Goal: Task Accomplishment & Management: Complete application form

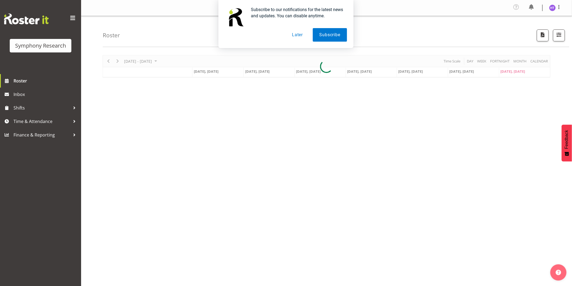
click at [300, 39] on button "Later" at bounding box center [297, 35] width 24 height 14
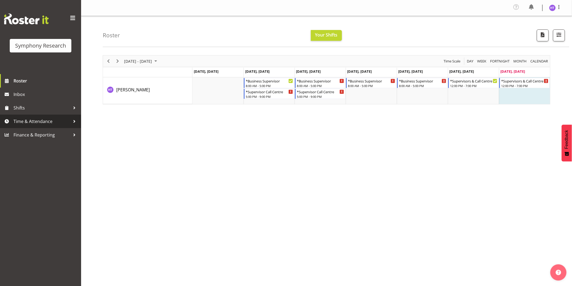
click at [40, 124] on span "Time & Attendance" at bounding box center [42, 121] width 57 height 8
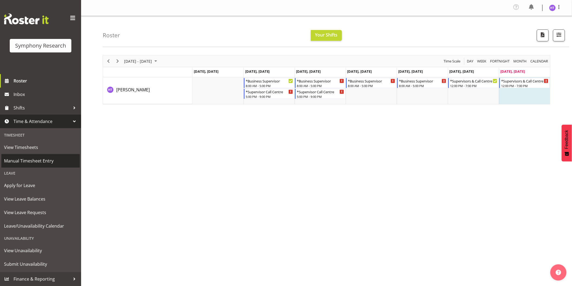
click at [32, 157] on span "Manual Timesheet Entry" at bounding box center [40, 161] width 73 height 8
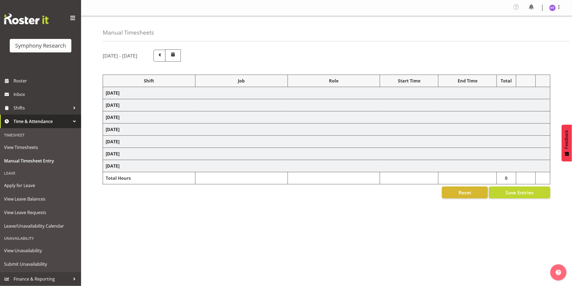
select select "56692"
select select "743"
select select "45"
select select "81299"
select select "760"
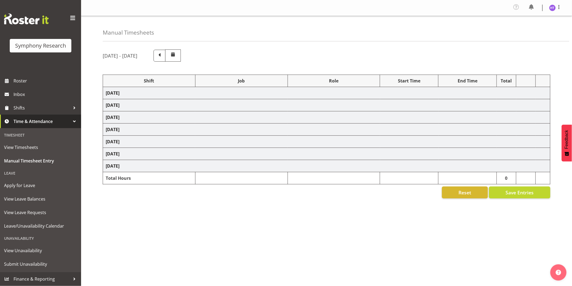
select select "45"
select select "81299"
select select "7759"
select select "45"
select select "56692"
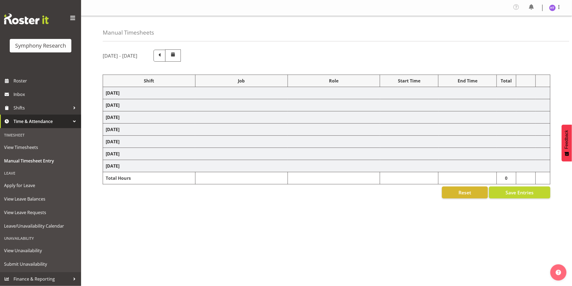
select select "10576"
select select "45"
select select "56692"
select select "10499"
select select "45"
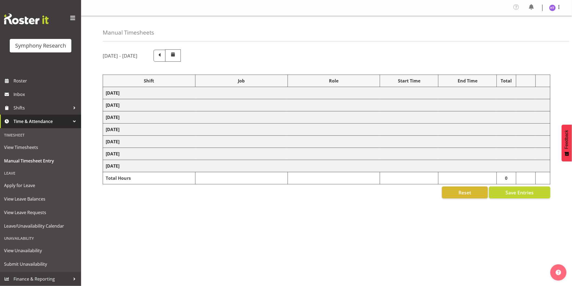
select select "81299"
select select "10536"
select select "45"
select select "81299"
select select "10587"
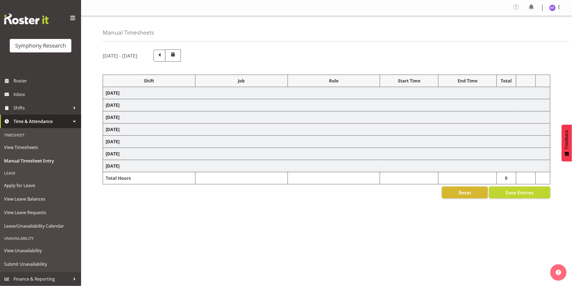
select select "45"
select select "56692"
select select "10527"
select select "45"
select select "81299"
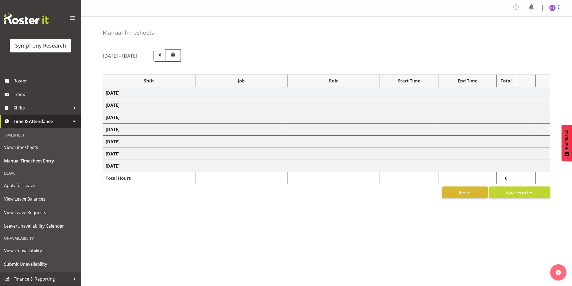
select select "10499"
select select "45"
select select "56692"
select select "743"
select select "45"
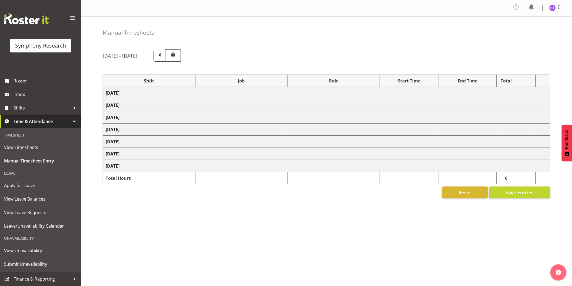
select select "81299"
select select "743"
select select "45"
select select "81297"
select select "9636"
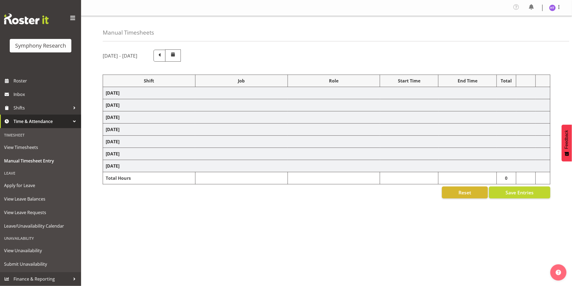
select select "45"
select select "81297"
select select "10242"
select select "45"
select select "81298"
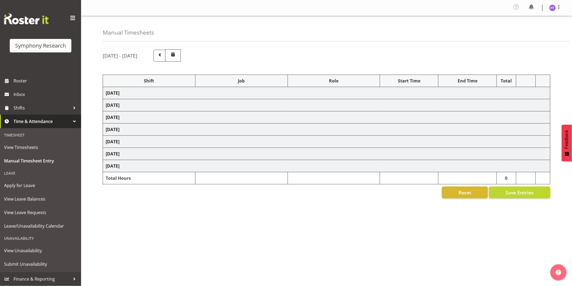
select select "10527"
select select "45"
select select "81299"
select select "10499"
select select "45"
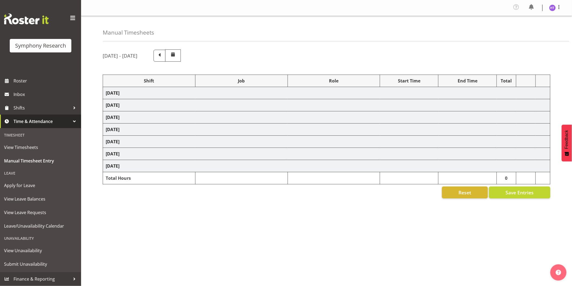
select select "81299"
select select "10585"
select select "45"
select select "81299"
select select "10587"
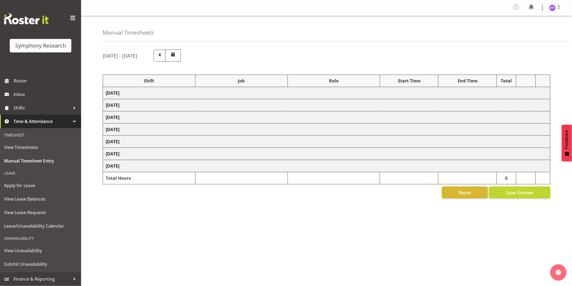
select select "45"
select select "81299"
select select "743"
select select "45"
select select "81299"
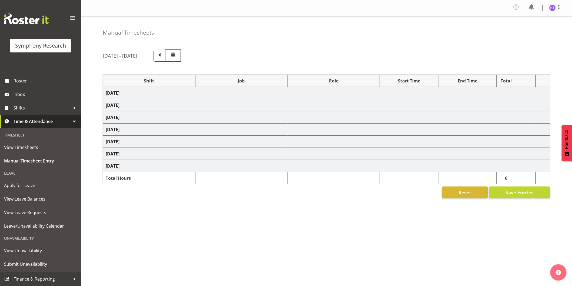
select select "10587"
select select "45"
select select "81299"
select select "10527"
select select "45"
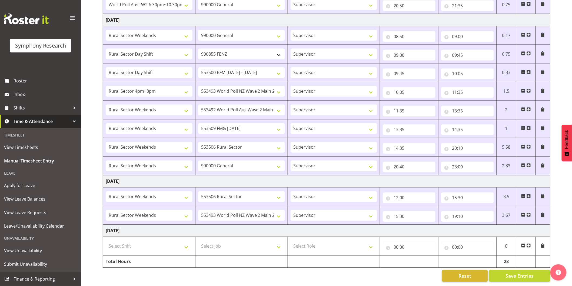
scroll to position [370, 0]
click at [147, 242] on select "Select Shift !!Weekend Residential (Roster IT Shift Label) *Business 9/10am ~ 4…" at bounding box center [149, 246] width 87 height 11
select select "81299"
click at [106, 241] on select "Select Shift !!Weekend Residential (Roster IT Shift Label) *Business 9/10am ~ 4…" at bounding box center [149, 246] width 87 height 11
click at [220, 243] on select "Select Job 550060 IF Admin 553492 World Poll Aus Wave 2 Main 2025 553493 World …" at bounding box center [241, 246] width 87 height 11
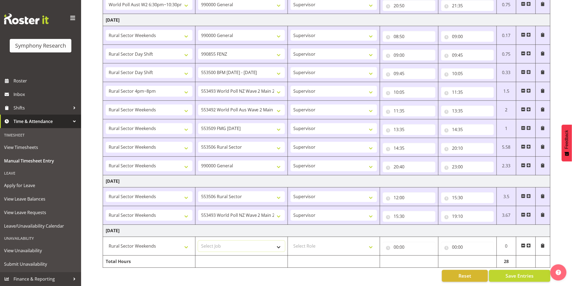
select select "10499"
click at [198, 241] on select "Select Job 550060 IF Admin 553492 World Poll Aus Wave 2 Main 2025 553493 World …" at bounding box center [241, 246] width 87 height 11
click at [322, 242] on select "Select Role Interviewing Briefing Supervisor" at bounding box center [334, 246] width 87 height 11
select select "45"
click at [291, 241] on select "Select Role Interviewing Briefing Supervisor" at bounding box center [334, 246] width 87 height 11
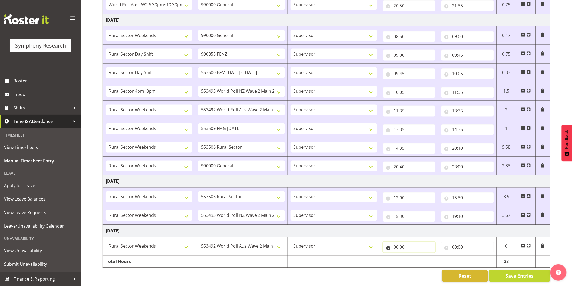
click at [395, 244] on input "00:00" at bounding box center [409, 247] width 53 height 11
click at [420, 257] on select "00 01 02 03 04 05 06 07 08 09 10 11 12 13 14 15 16 17 18 19 20 21 22 23" at bounding box center [420, 261] width 12 height 11
select select "12"
click at [414, 256] on select "00 01 02 03 04 05 06 07 08 09 10 11 12 13 14 15 16 17 18 19 20 21 22 23" at bounding box center [420, 261] width 12 height 11
type input "12:00"
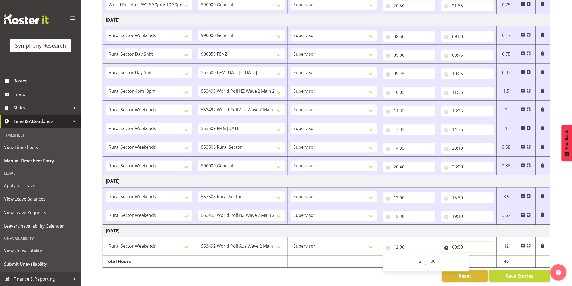
click at [455, 245] on input "00:00" at bounding box center [467, 247] width 53 height 11
click at [472, 256] on select "00 01 02 03 04 05 06 07 08 09 10 11 12 13 14 15 16 17 18 19 20 21 22 23" at bounding box center [478, 261] width 12 height 11
select select "13"
click at [472, 256] on select "00 01 02 03 04 05 06 07 08 09 10 11 12 13 14 15 16 17 18 19 20 21 22 23" at bounding box center [478, 261] width 12 height 11
type input "13:00"
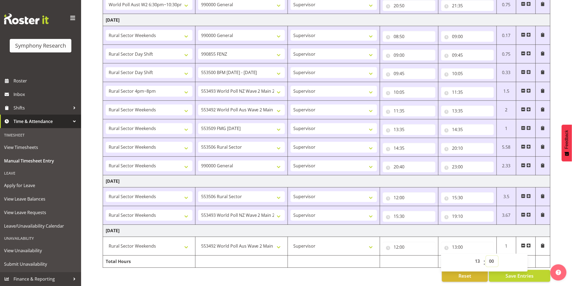
click at [489, 257] on select "00 01 02 03 04 05 06 07 08 09 10 11 12 13 14 15 16 17 18 19 20 21 22 23 24 25 2…" at bounding box center [492, 261] width 12 height 11
select select "15"
click at [486, 256] on select "00 01 02 03 04 05 06 07 08 09 10 11 12 13 14 15 16 17 18 19 20 21 22 23 24 25 2…" at bounding box center [492, 261] width 12 height 11
type input "13:15"
click at [529, 244] on span at bounding box center [529, 246] width 4 height 4
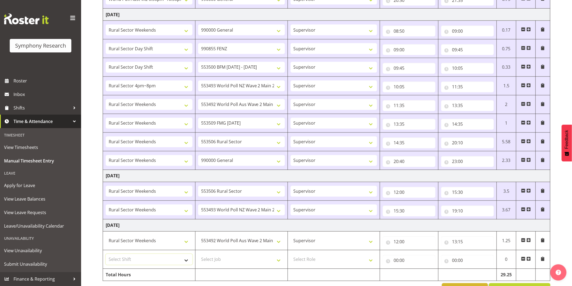
click at [151, 256] on select "Select Shift !!Weekend Residential (Roster IT Shift Label) *Business 9/10am ~ 4…" at bounding box center [149, 259] width 87 height 11
select select "81297"
click at [106, 255] on select "Select Shift !!Weekend Residential (Roster IT Shift Label) *Business 9/10am ~ 4…" at bounding box center [149, 259] width 87 height 11
click at [223, 257] on select "Select Job 550060 IF Admin 553492 World Poll Aus Wave 2 Main 2025 553493 World …" at bounding box center [241, 259] width 87 height 11
select select "10527"
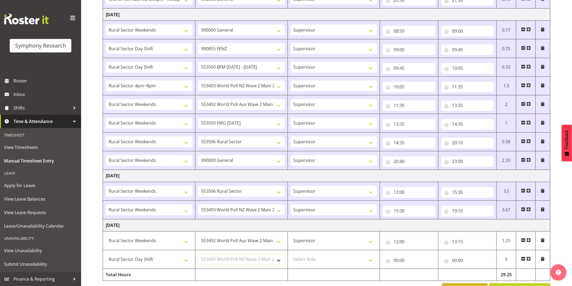
click at [198, 255] on select "Select Job 550060 IF Admin 553492 World Poll Aus Wave 2 Main 2025 553493 World …" at bounding box center [241, 259] width 87 height 11
click at [316, 260] on select "Select Role Interviewing Briefing Supervisor" at bounding box center [334, 259] width 87 height 11
select select "45"
click at [291, 255] on select "Select Role Interviewing Briefing Supervisor" at bounding box center [334, 259] width 87 height 11
click at [396, 263] on input "00:00" at bounding box center [409, 260] width 53 height 11
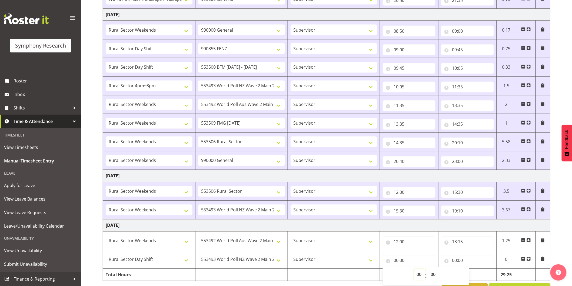
click at [415, 276] on select "00 01 02 03 04 05 06 07 08 09 10 11 12 13 14 15 16 17 18 19 20 21 22 23" at bounding box center [420, 274] width 12 height 11
select select "13"
click at [414, 270] on select "00 01 02 03 04 05 06 07 08 09 10 11 12 13 14 15 16 17 18 19 20 21 22 23" at bounding box center [420, 274] width 12 height 11
type input "13:00"
click at [434, 276] on select "00 01 02 03 04 05 06 07 08 09 10 11 12 13 14 15 16 17 18 19 20 21 22 23 24 25 2…" at bounding box center [434, 274] width 12 height 11
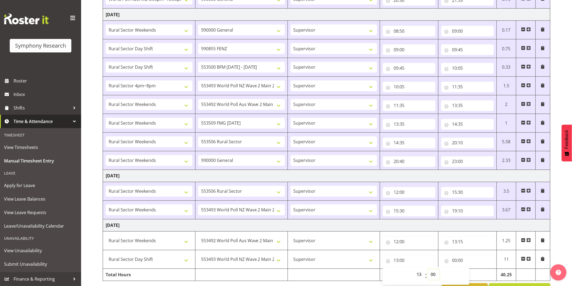
select select "15"
click at [428, 270] on select "00 01 02 03 04 05 06 07 08 09 10 11 12 13 14 15 16 17 18 19 20 21 22 23 24 25 2…" at bounding box center [434, 274] width 12 height 11
type input "13:15"
click at [453, 259] on input "00:00" at bounding box center [467, 260] width 53 height 11
click at [478, 275] on select "00 01 02 03 04 05 06 07 08 09 10 11 12 13 14 15 16 17 18 19 20 21 22 23" at bounding box center [478, 274] width 12 height 11
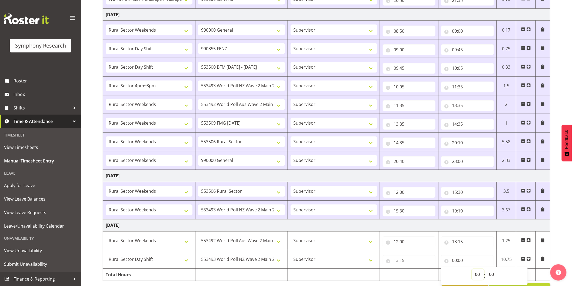
select select "13"
click at [472, 270] on select "00 01 02 03 04 05 06 07 08 09 10 11 12 13 14 15 16 17 18 19 20 21 22 23" at bounding box center [478, 274] width 12 height 11
type input "13:00"
click at [492, 275] on select "00 01 02 03 04 05 06 07 08 09 10 11 12 13 14 15 16 17 18 19 20 21 22 23 24 25 2…" at bounding box center [492, 274] width 12 height 11
select select "30"
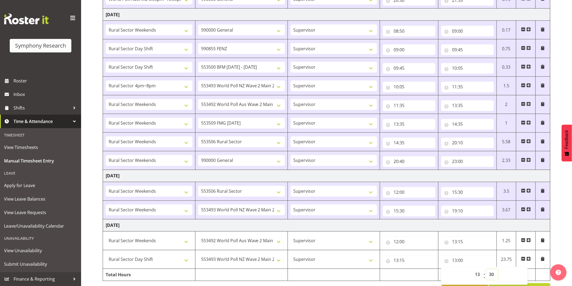
click at [486, 270] on select "00 01 02 03 04 05 06 07 08 09 10 11 12 13 14 15 16 17 18 19 20 21 22 23 24 25 2…" at bounding box center [492, 274] width 12 height 11
type input "13:30"
click at [530, 258] on span at bounding box center [529, 259] width 4 height 4
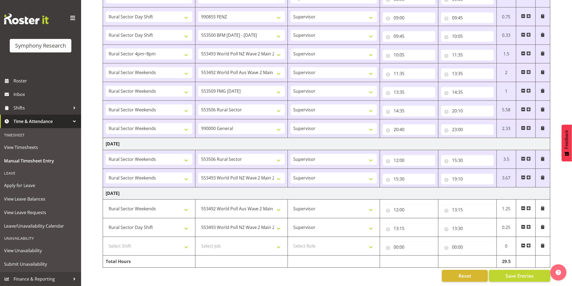
scroll to position [407, 0]
click at [161, 242] on select "Select Shift !!Weekend Residential (Roster IT Shift Label) *Business 9/10am ~ 4…" at bounding box center [149, 246] width 87 height 11
select select "81299"
click at [106, 241] on select "Select Shift !!Weekend Residential (Roster IT Shift Label) *Business 9/10am ~ 4…" at bounding box center [149, 246] width 87 height 11
click at [214, 241] on select "Select Job 550060 IF Admin 553492 World Poll Aus Wave 2 Main 2025 553493 World …" at bounding box center [241, 246] width 87 height 11
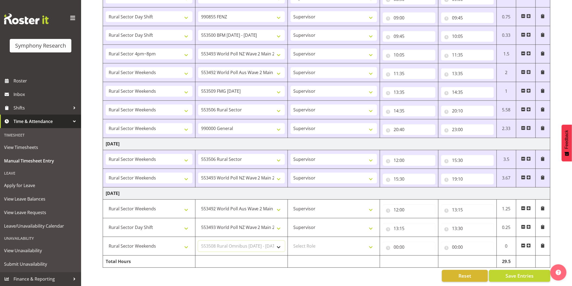
click at [198, 241] on select "Select Job 550060 IF Admin 553492 World Poll Aus Wave 2 Main 2025 553493 World …" at bounding box center [241, 246] width 87 height 11
click at [312, 241] on select "Select Role Interviewing Briefing Supervisor" at bounding box center [334, 246] width 87 height 11
click at [256, 241] on select "550060 IF Admin 553492 World Poll Aus Wave 2 Main 2025 553493 World Poll NZ Wav…" at bounding box center [241, 246] width 87 height 11
select select "10587"
click at [198, 241] on select "550060 IF Admin 553492 World Poll Aus Wave 2 Main 2025 553493 World Poll NZ Wav…" at bounding box center [241, 246] width 87 height 11
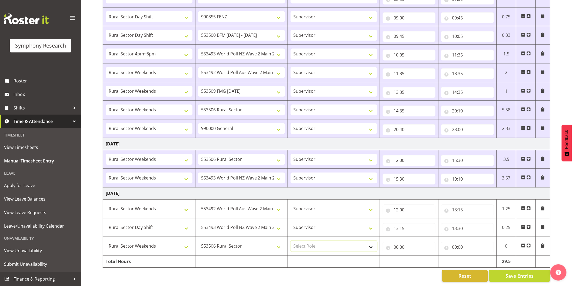
click at [310, 243] on select "Select Role Interviewing Briefing Supervisor" at bounding box center [334, 246] width 87 height 11
select select "45"
click at [291, 241] on select "Select Role Interviewing Briefing Supervisor" at bounding box center [334, 246] width 87 height 11
click at [397, 244] on input "00:00" at bounding box center [409, 247] width 53 height 11
click at [418, 258] on select "00 01 02 03 04 05 06 07 08 09 10 11 12 13 14 15 16 17 18 19 20 21 22 23" at bounding box center [420, 261] width 12 height 11
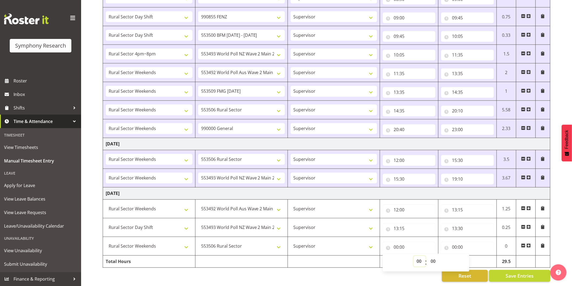
select select "13"
click at [414, 256] on select "00 01 02 03 04 05 06 07 08 09 10 11 12 13 14 15 16 17 18 19 20 21 22 23" at bounding box center [420, 261] width 12 height 11
type input "13:00"
click at [433, 258] on select "00 01 02 03 04 05 06 07 08 09 10 11 12 13 14 15 16 17 18 19 20 21 22 23 24 25 2…" at bounding box center [434, 261] width 12 height 11
select select "50"
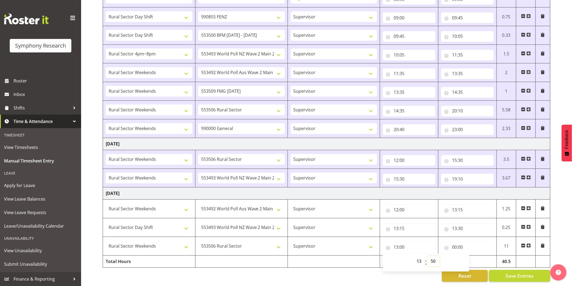
click at [428, 256] on select "00 01 02 03 04 05 06 07 08 09 10 11 12 13 14 15 16 17 18 19 20 21 22 23 24 25 2…" at bounding box center [434, 261] width 12 height 11
type input "13:50"
click at [455, 244] on input "00:00" at bounding box center [467, 247] width 53 height 11
click at [475, 257] on select "00 01 02 03 04 05 06 07 08 09 10 11 12 13 14 15 16 17 18 19 20 21 22 23" at bounding box center [478, 261] width 12 height 11
select select "19"
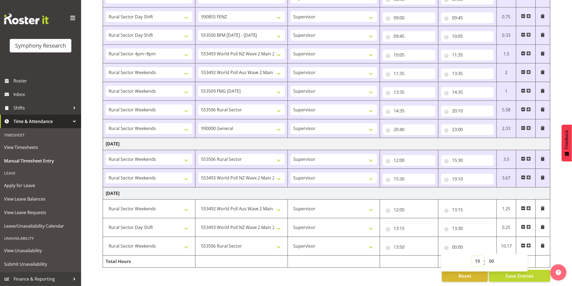
click at [472, 256] on select "00 01 02 03 04 05 06 07 08 09 10 11 12 13 14 15 16 17 18 19 20 21 22 23" at bounding box center [478, 261] width 12 height 11
type input "19:00"
click at [517, 273] on span "Save Entries" at bounding box center [520, 276] width 28 height 7
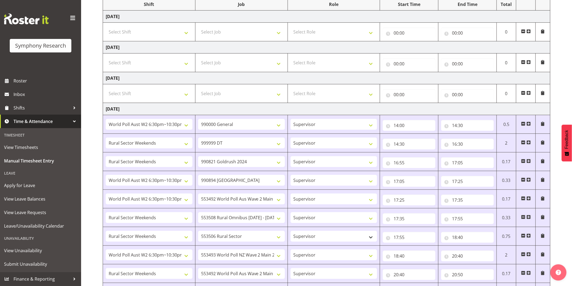
scroll to position [0, 0]
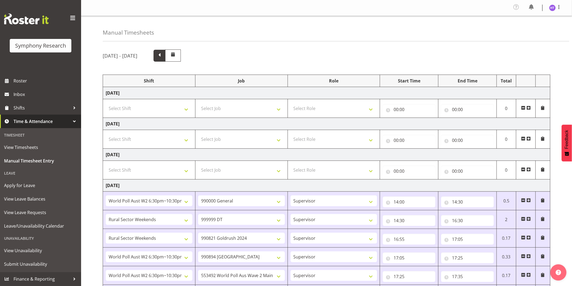
click at [163, 55] on span at bounding box center [159, 55] width 7 height 7
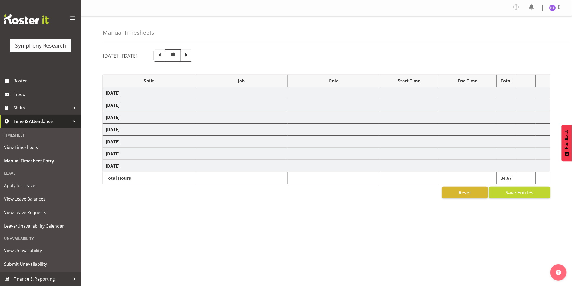
select select "1607"
select select "9636"
select select "57511"
select select "10527"
select select "45"
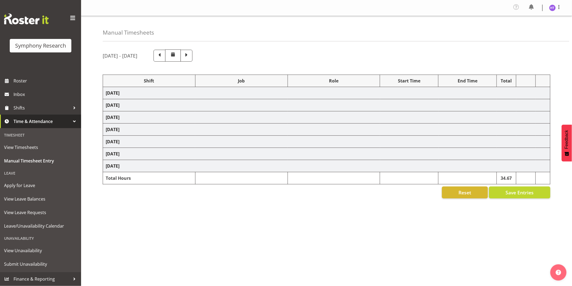
select select "41604"
select select "10499"
select select "45"
select select "103"
select select "10242"
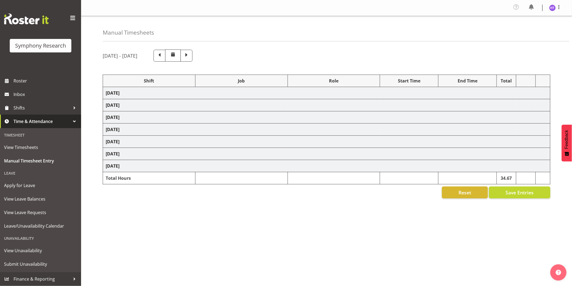
select select "45"
select select "11547"
select select "10499"
select select "45"
select select "41604"
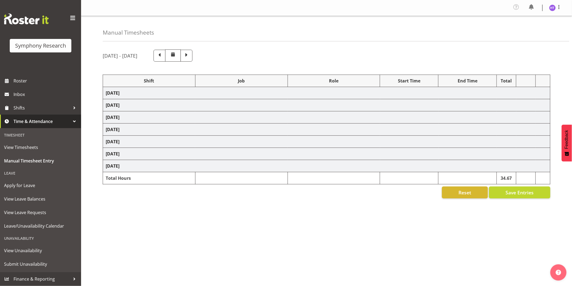
select select "10527"
select select "45"
select select "1607"
select select "7759"
select select "45"
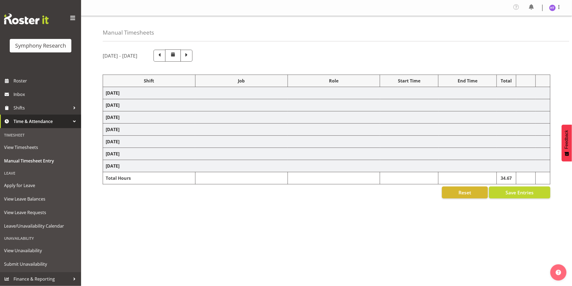
select select "56692"
select select "10499"
select select "45"
select select "41604"
select select "743"
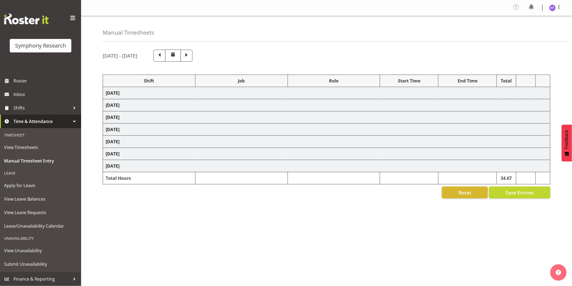
select select "45"
select select "48116"
select select "10527"
select select "45"
select select "1607"
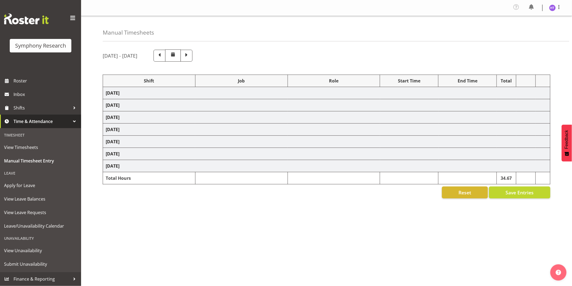
select select "10242"
select select "45"
select select "26078"
select select "9636"
select select "45"
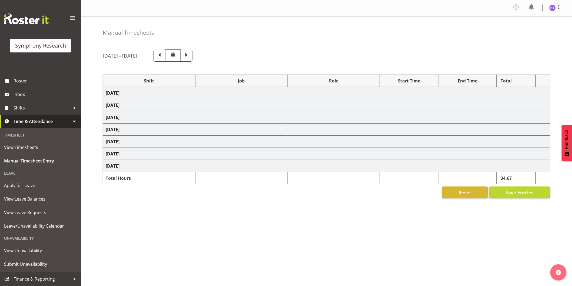
select select "56692"
select select "10549"
select select "45"
select select "41604"
select select "10499"
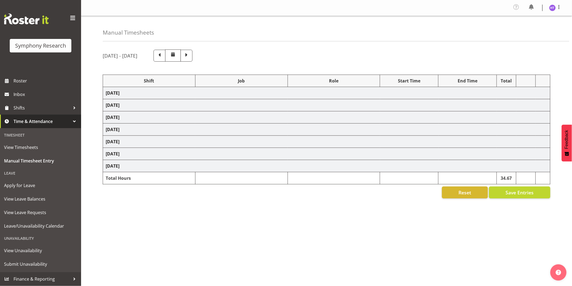
select select "45"
select select "11547"
select select "10527"
select select "45"
select select "41604"
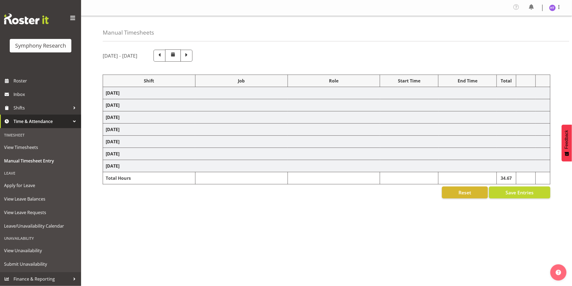
select select "10536"
select select "45"
select select "41604"
select select "10527"
select select "45"
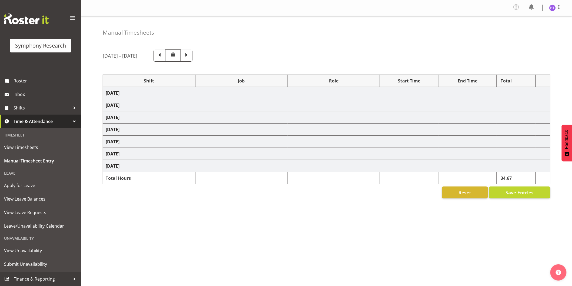
select select "11547"
select select "10499"
select select "45"
select select "41604"
select select "743"
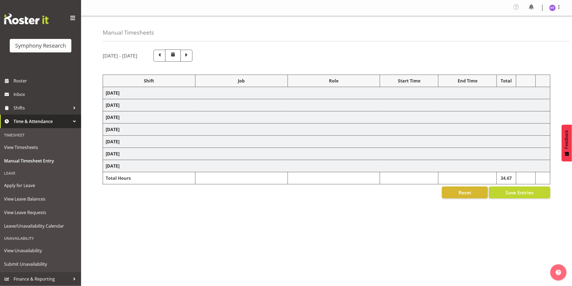
select select "45"
select select "1607"
select select "10576"
select select "45"
select select "1607"
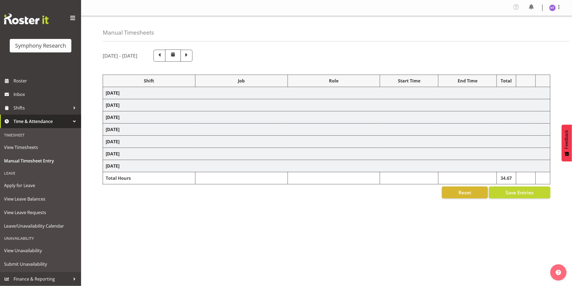
select select "9636"
select select "45"
select select "56692"
select select "10242"
select select "45"
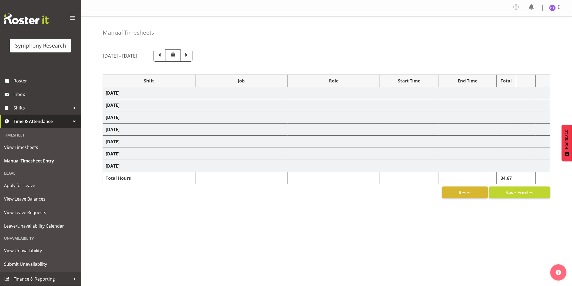
select select "41604"
select select "10536"
select select "45"
select select "11547"
select select "7759"
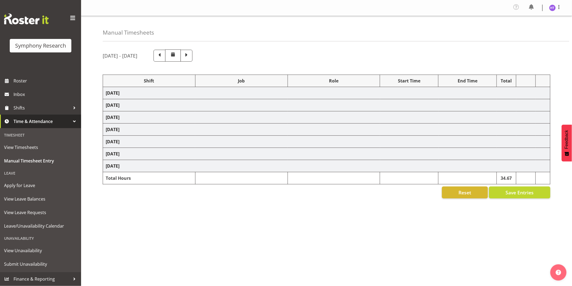
select select "45"
select select "41604"
select select "743"
select select "45"
select select "56692"
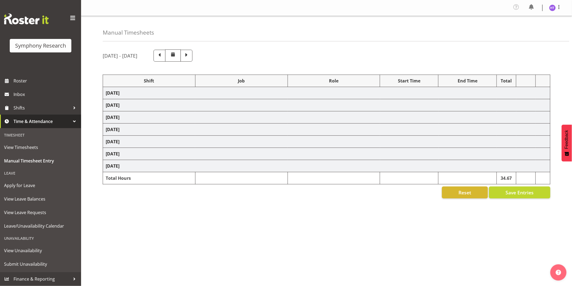
select select "743"
select select "45"
select select "56692"
select select "10574"
select select "45"
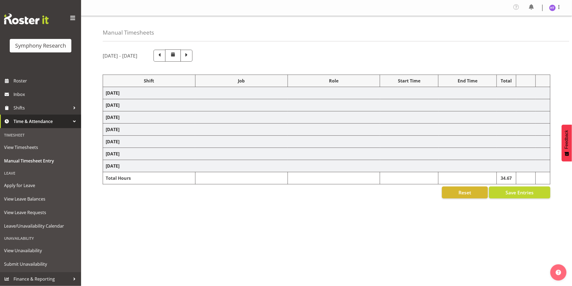
select select "80467"
select select "7759"
select select "45"
select select "81299"
select select "10574"
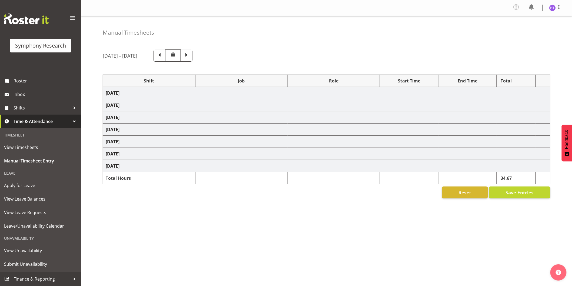
select select "45"
select select "56692"
select select "10242"
select select "45"
select select "81299"
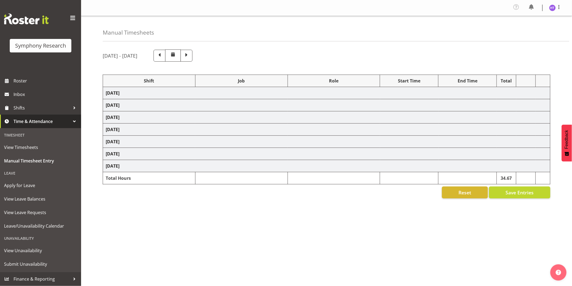
select select "10536"
select select "45"
select select "81299"
select select "743"
select select "45"
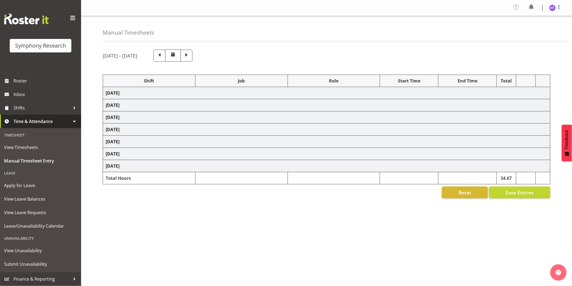
select select "56692"
select select "10242"
select select "81299"
select select "10242"
select select "45"
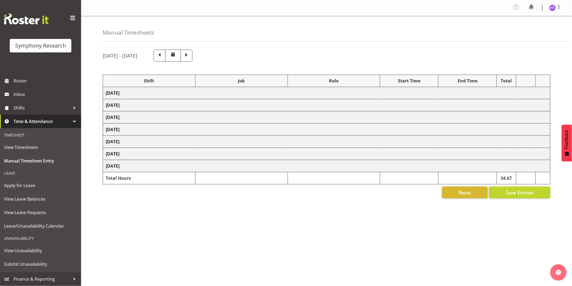
select select "56692"
select select "10499"
select select "45"
select select "56692"
select select "10527"
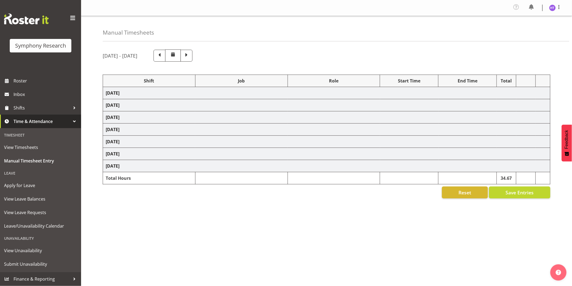
select select "45"
select select "81299"
select select "9426"
select select "45"
select select "56692"
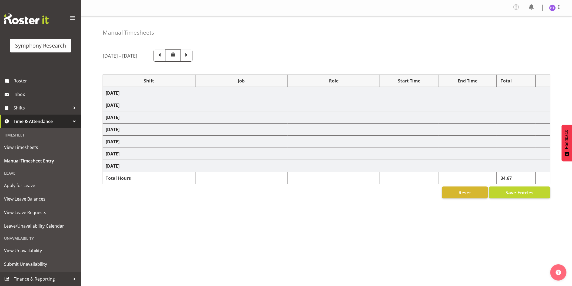
select select "9636"
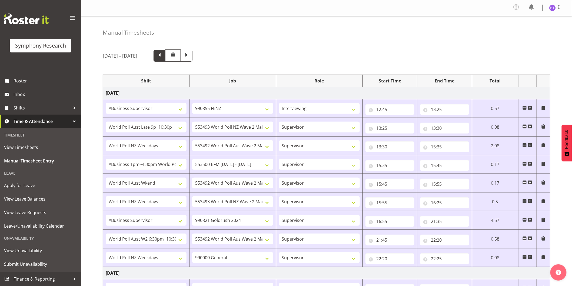
click at [163, 55] on span at bounding box center [159, 55] width 7 height 7
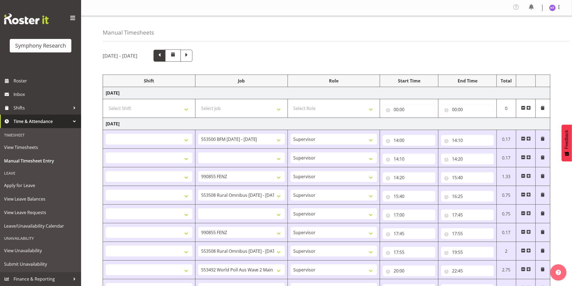
click at [163, 54] on span at bounding box center [159, 55] width 7 height 7
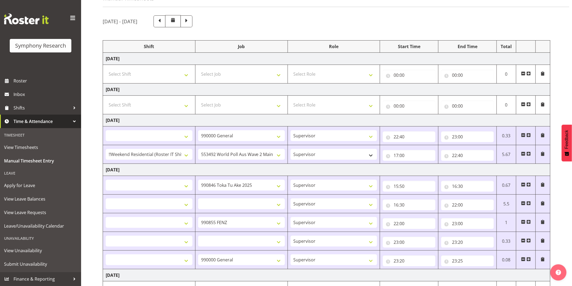
scroll to position [30, 0]
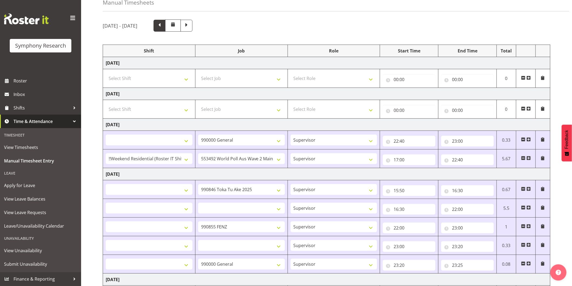
click at [163, 29] on span at bounding box center [159, 25] width 7 height 7
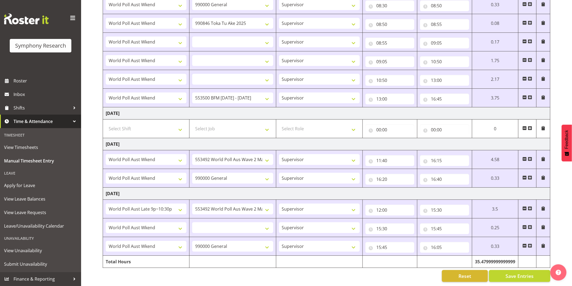
scroll to position [725, 0]
click at [29, 82] on span "Roster" at bounding box center [46, 81] width 65 height 8
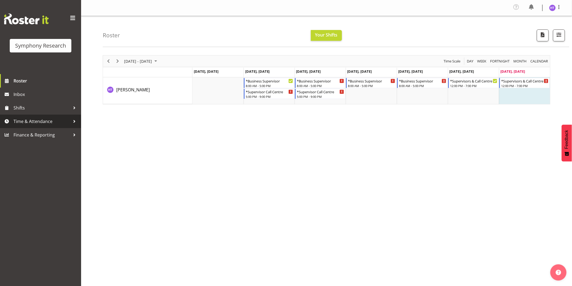
click at [38, 120] on span "Time & Attendance" at bounding box center [42, 121] width 57 height 8
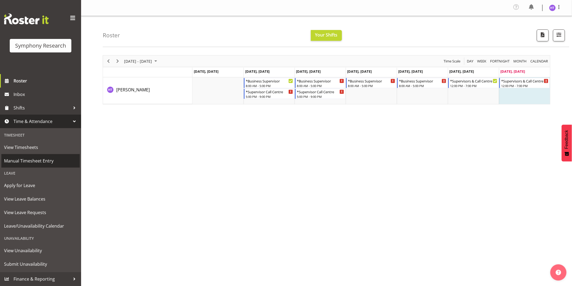
click at [42, 158] on span "Manual Timesheet Entry" at bounding box center [40, 161] width 73 height 8
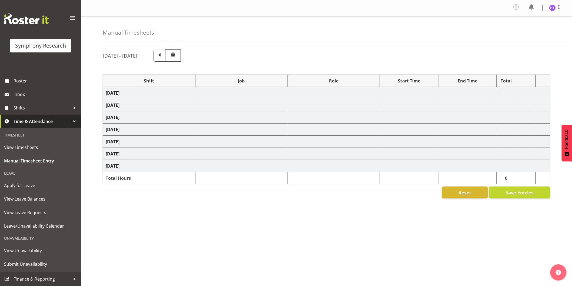
select select "56692"
select select "743"
select select "45"
select select "81299"
select select "760"
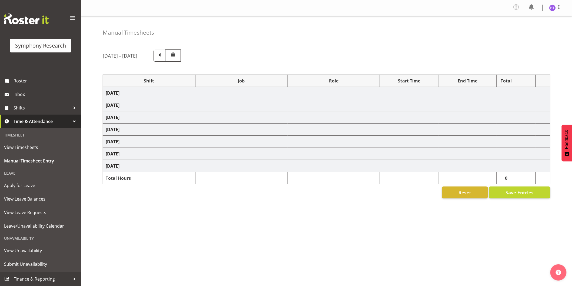
select select "45"
select select "81299"
select select "7759"
select select "45"
select select "56692"
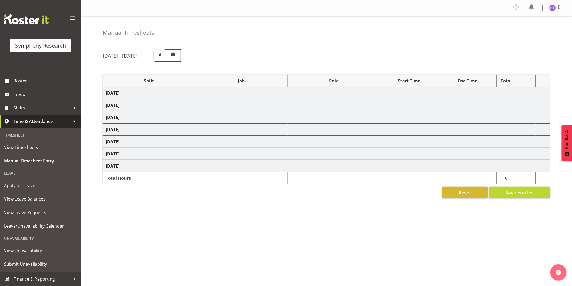
select select "10576"
select select "45"
select select "56692"
select select "10499"
select select "45"
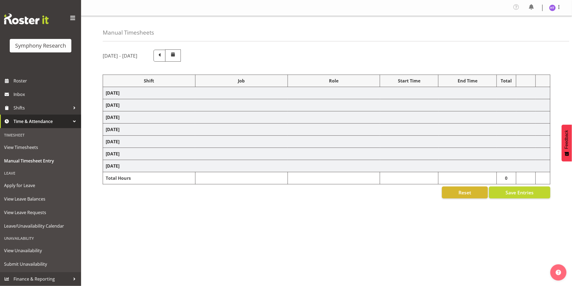
select select "81299"
select select "10536"
select select "45"
select select "81299"
select select "10587"
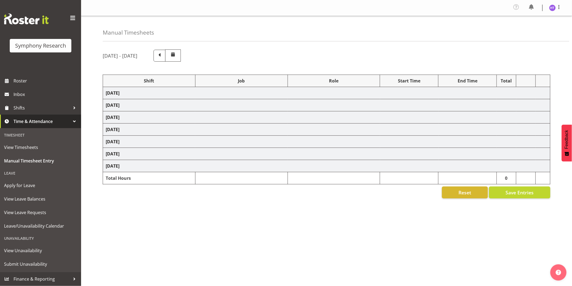
select select "45"
select select "56692"
select select "10527"
select select "45"
select select "81299"
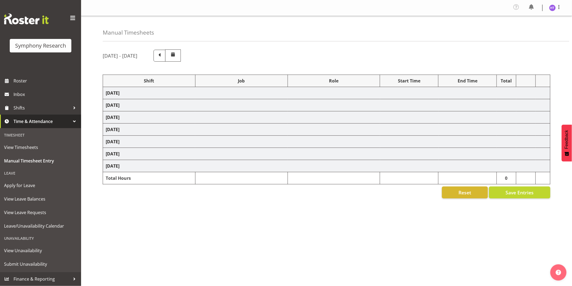
select select "10499"
select select "45"
select select "56692"
select select "743"
select select "45"
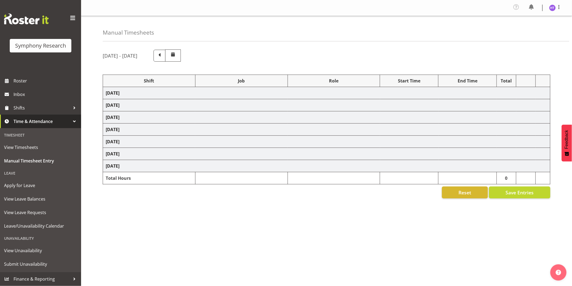
select select "81299"
select select "743"
select select "45"
select select "81297"
select select "9636"
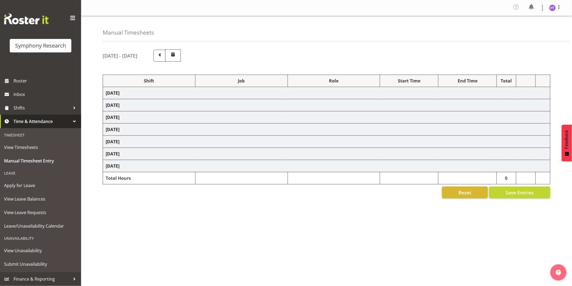
select select "45"
select select "81297"
select select "10242"
select select "45"
select select "81298"
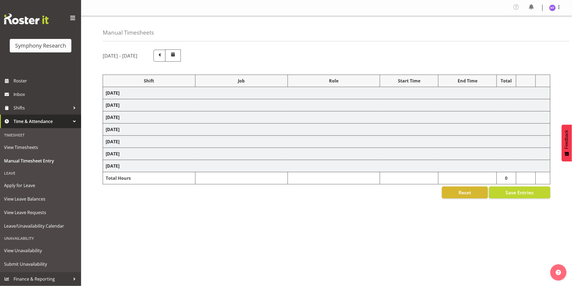
select select "10527"
select select "45"
select select "81299"
select select "10499"
select select "45"
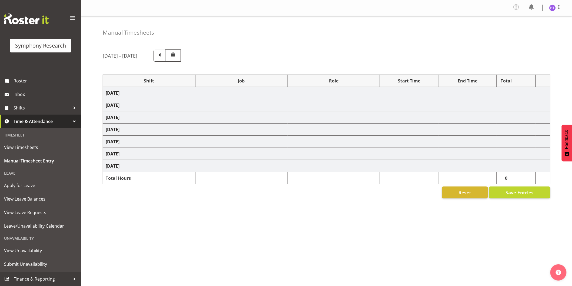
select select "81299"
select select "10585"
select select "45"
select select "81299"
select select "10587"
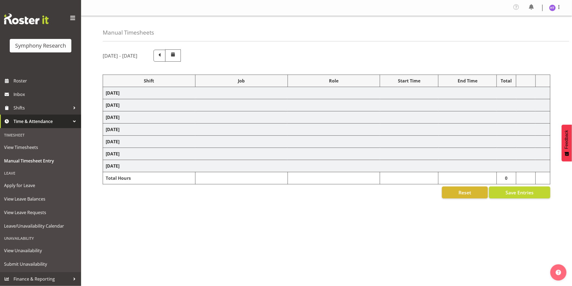
select select "45"
select select "81299"
select select "743"
select select "45"
select select "81299"
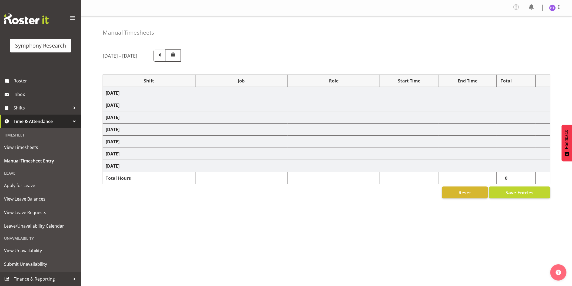
select select "10587"
select select "45"
select select "81299"
select select "10527"
select select "45"
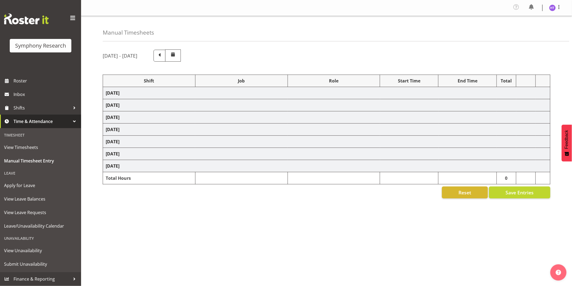
select select "81299"
select select "10499"
select select "45"
select select "81297"
select select "10527"
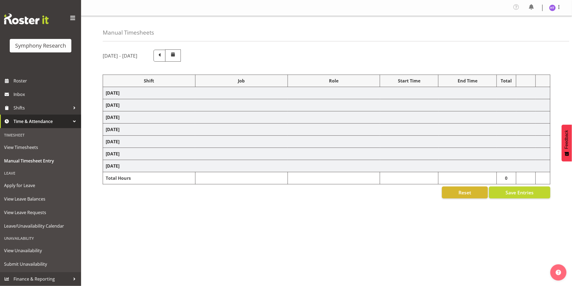
select select "45"
select select "81299"
select select "10587"
select select "45"
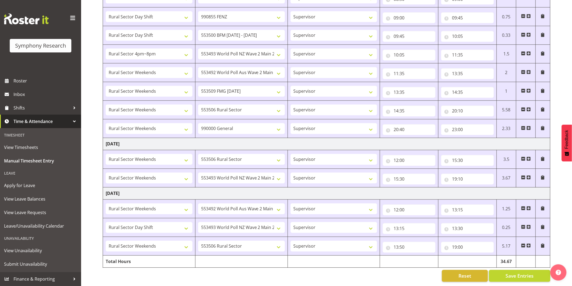
scroll to position [407, 0]
click at [528, 244] on span at bounding box center [529, 246] width 4 height 4
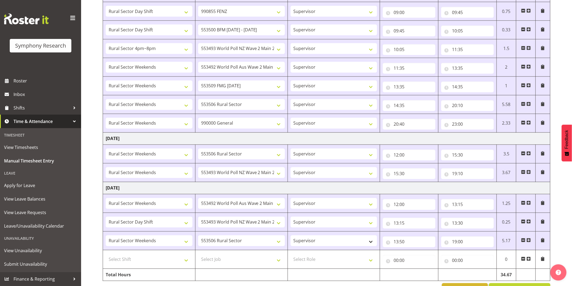
scroll to position [426, 0]
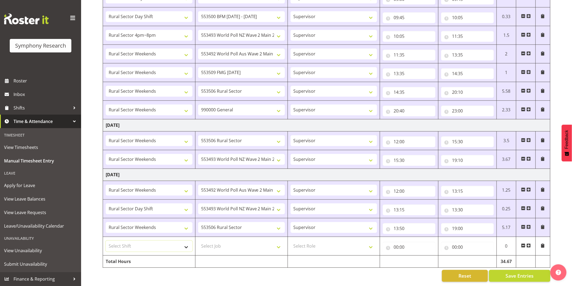
click at [138, 241] on select "Select Shift !!Weekend Residential (Roster IT Shift Label) *Business 9/10am ~ 4…" at bounding box center [149, 246] width 87 height 11
select select "81299"
click at [106, 241] on select "Select Shift !!Weekend Residential (Roster IT Shift Label) *Business 9/10am ~ 4…" at bounding box center [149, 246] width 87 height 11
click at [229, 245] on select "Select Job 550060 IF Admin 553492 World Poll Aus Wave 2 Main 2025 553493 World …" at bounding box center [241, 246] width 87 height 11
select select "743"
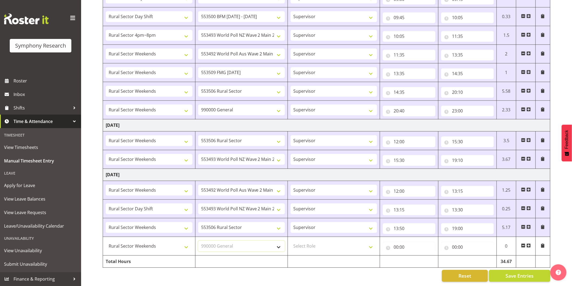
click at [198, 241] on select "Select Job 550060 IF Admin 553492 World Poll Aus Wave 2 Main 2025 553493 World …" at bounding box center [241, 246] width 87 height 11
click at [309, 243] on select "Select Role Interviewing Briefing Supervisor" at bounding box center [334, 246] width 87 height 11
select select "45"
click at [291, 241] on select "Select Role Interviewing Briefing Supervisor" at bounding box center [334, 246] width 87 height 11
click at [398, 245] on input "00:00" at bounding box center [409, 247] width 53 height 11
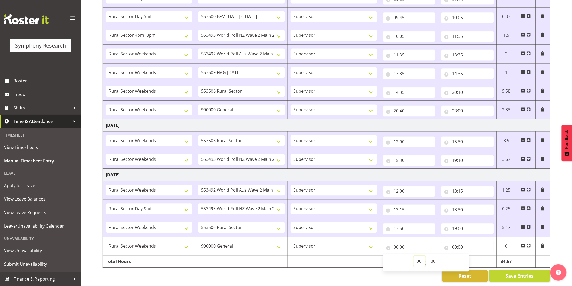
click at [420, 257] on select "00 01 02 03 04 05 06 07 08 09 10 11 12 13 14 15 16 17 18 19 20 21 22 23" at bounding box center [420, 261] width 12 height 11
select select "19"
click at [414, 256] on select "00 01 02 03 04 05 06 07 08 09 10 11 12 13 14 15 16 17 18 19 20 21 22 23" at bounding box center [420, 261] width 12 height 11
type input "19:00"
click at [456, 243] on input "00:00" at bounding box center [467, 247] width 53 height 11
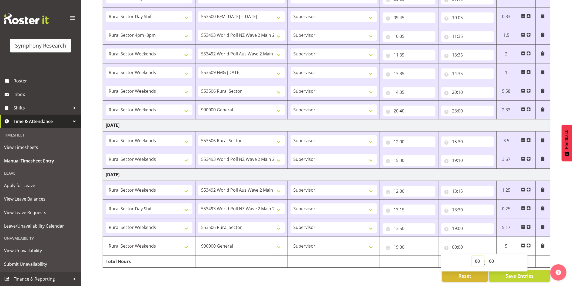
click at [474, 260] on select "00 01 02 03 04 05 06 07 08 09 10 11 12 13 14 15 16 17 18 19 20 21 22 23" at bounding box center [478, 261] width 12 height 11
select select "19"
click at [472, 256] on select "00 01 02 03 04 05 06 07 08 09 10 11 12 13 14 15 16 17 18 19 20 21 22 23" at bounding box center [478, 261] width 12 height 11
type input "19:00"
click at [492, 257] on select "00 01 02 03 04 05 06 07 08 09 10 11 12 13 14 15 16 17 18 19 20 21 22 23 24 25 2…" at bounding box center [492, 261] width 12 height 11
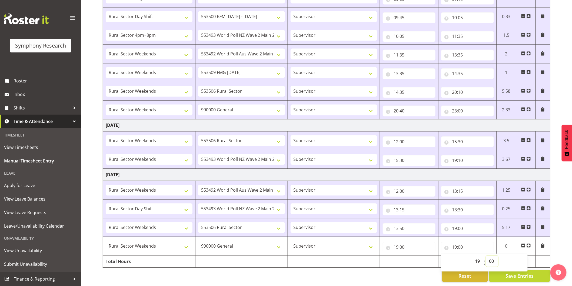
select select "15"
click at [486, 256] on select "00 01 02 03 04 05 06 07 08 09 10 11 12 13 14 15 16 17 18 19 20 21 22 23 24 25 2…" at bounding box center [492, 261] width 12 height 11
type input "19:15"
click at [505, 271] on button "Save Entries" at bounding box center [519, 276] width 61 height 12
